Goal: Information Seeking & Learning: Learn about a topic

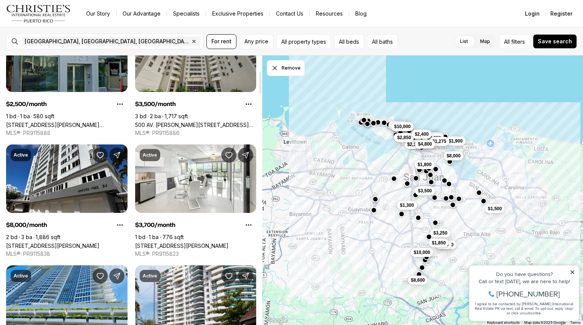
scroll to position [199, 0]
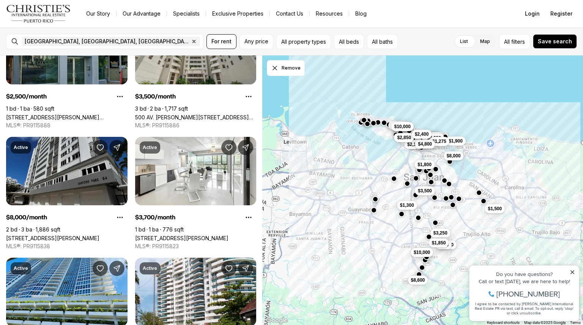
click at [38, 235] on link "54 KING'S COURT ST #10-A, SAN JUAN PR, 00911" at bounding box center [52, 238] width 93 height 6
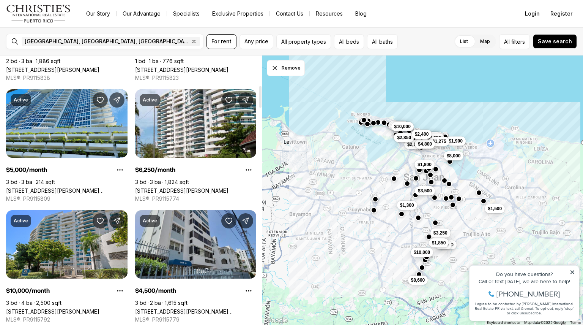
scroll to position [371, 0]
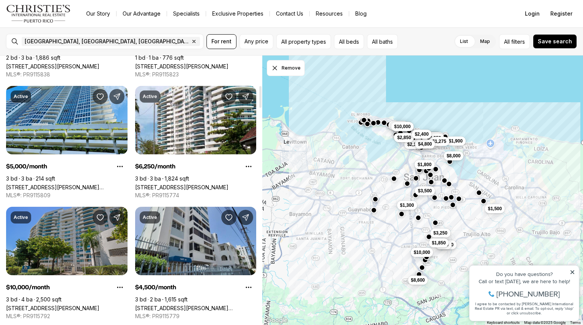
click at [27, 305] on link "[STREET_ADDRESS][PERSON_NAME]" at bounding box center [52, 308] width 93 height 6
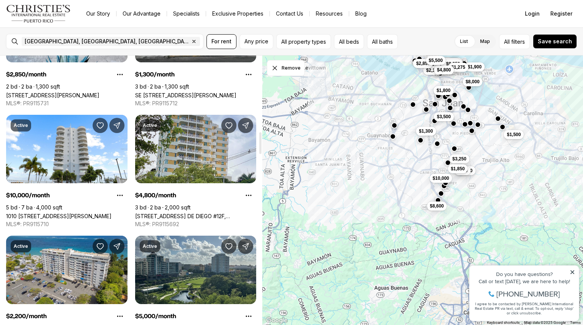
scroll to position [949, 0]
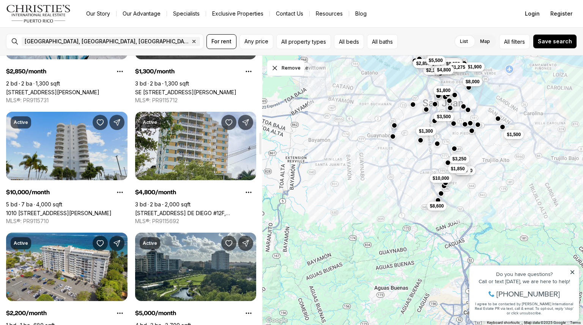
click at [48, 210] on link "1010 CALLE ORQUID #1106, SAN JUAN PR, 00927" at bounding box center [59, 213] width 106 height 6
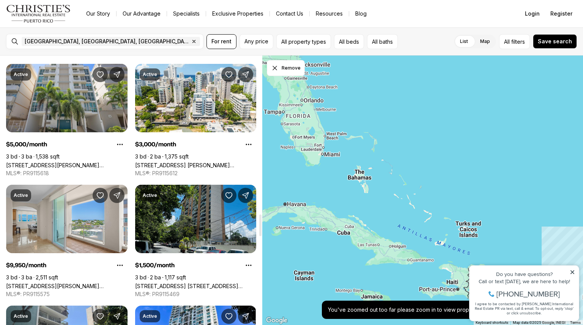
scroll to position [1963, 0]
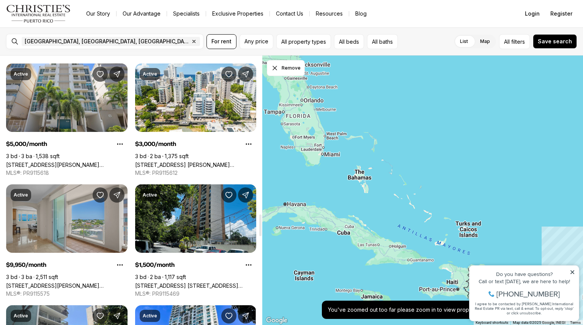
click at [38, 282] on link "[STREET_ADDRESS][PERSON_NAME][PERSON_NAME]" at bounding box center [67, 285] width 122 height 6
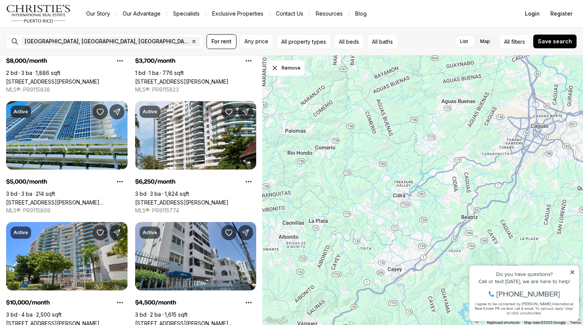
scroll to position [357, 0]
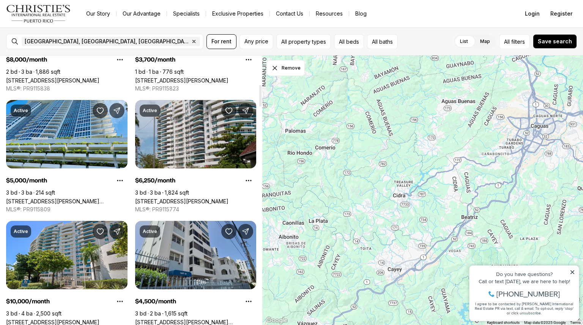
click at [190, 198] on link "[STREET_ADDRESS][PERSON_NAME]" at bounding box center [181, 201] width 93 height 6
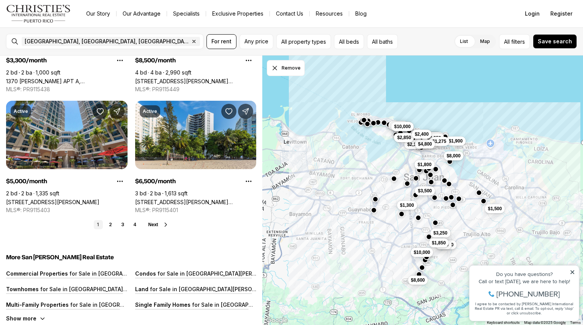
scroll to position [2773, 0]
